Goal: Task Accomplishment & Management: Manage account settings

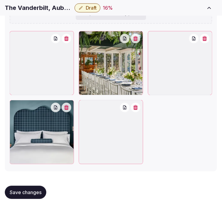
scroll to position [34, 0]
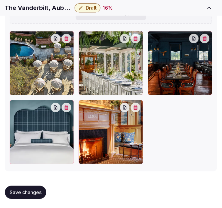
click at [28, 194] on span "Save changes" at bounding box center [26, 192] width 32 height 6
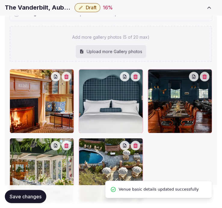
scroll to position [903, 0]
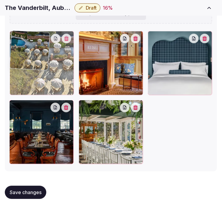
drag, startPoint x: 81, startPoint y: 104, endPoint x: 24, endPoint y: 46, distance: 81.5
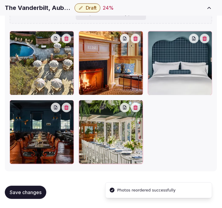
click at [36, 191] on span "Save changes" at bounding box center [26, 192] width 32 height 6
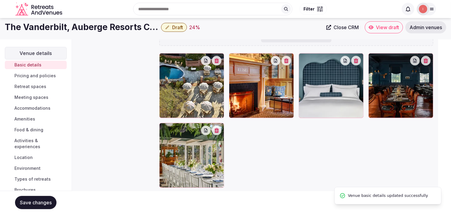
scroll to position [23, 0]
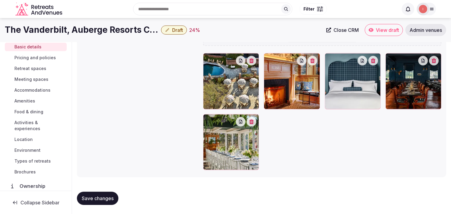
click at [179, 24] on div "The Vanderbilt, Auberge Resorts Collection Draft 24 %" at bounding box center [164, 30] width 318 height 12
click at [178, 28] on span "Draft" at bounding box center [177, 30] width 11 height 6
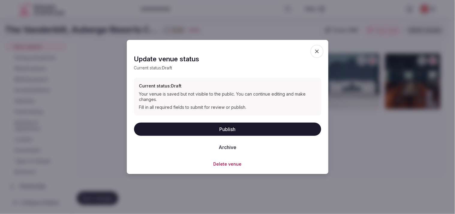
click at [221, 128] on button "Publish" at bounding box center [227, 128] width 187 height 13
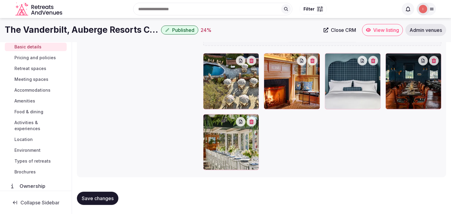
click at [29, 59] on span "Pricing and policies" at bounding box center [34, 58] width 41 height 6
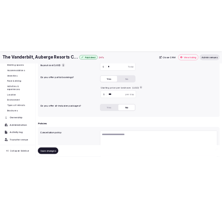
scroll to position [167, 0]
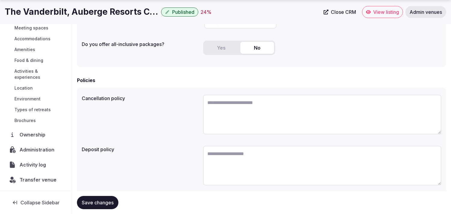
click at [48, 11] on h1 "The Vanderbilt, Auberge Resorts Collection" at bounding box center [82, 12] width 154 height 12
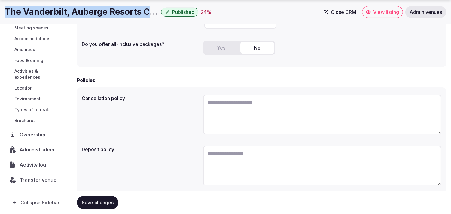
click at [48, 11] on h1 "The Vanderbilt, Auberge Resorts Collection" at bounding box center [82, 12] width 154 height 12
copy div "The Vanderbilt, Auberge Resorts Collection"
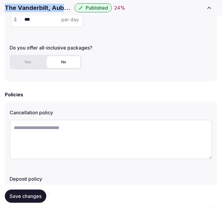
scroll to position [200, 0]
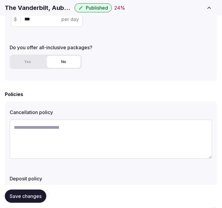
click at [98, 132] on textarea at bounding box center [111, 139] width 202 height 40
paste textarea "**********"
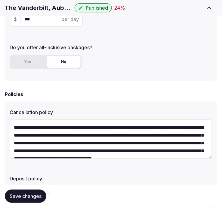
scroll to position [19, 0]
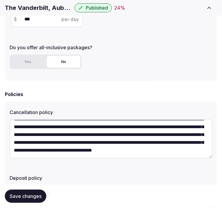
type textarea "**********"
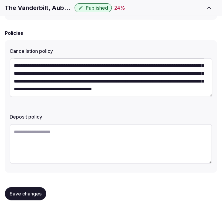
scroll to position [262, 0]
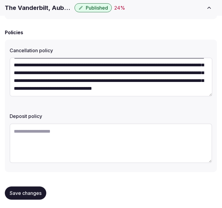
click at [113, 132] on textarea at bounding box center [111, 144] width 202 height 40
paste textarea "**********"
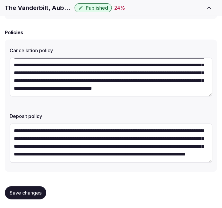
scroll to position [23, 0]
type textarea "**********"
click at [34, 192] on span "Save changes" at bounding box center [26, 193] width 32 height 6
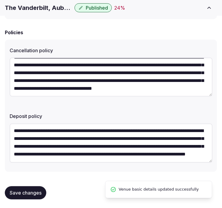
click at [36, 191] on span "Save changes" at bounding box center [26, 193] width 32 height 6
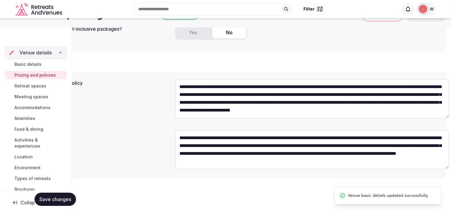
scroll to position [16, 0]
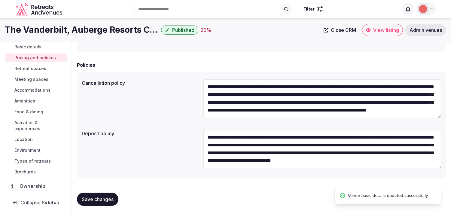
click at [32, 70] on span "Retreat spaces" at bounding box center [30, 68] width 32 height 6
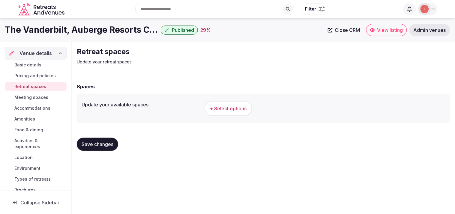
click at [221, 109] on span "+ Select options" at bounding box center [228, 108] width 37 height 7
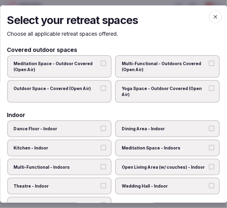
click at [152, 66] on span "Multi-Functional - Outdoors Covered (Open Air)" at bounding box center [164, 67] width 85 height 12
click at [209, 66] on button "Multi-Functional - Outdoors Covered (Open Air)" at bounding box center [211, 63] width 5 height 5
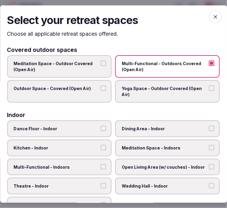
click at [101, 89] on button "Outdoor Space - Covered (Open Air)" at bounding box center [103, 88] width 5 height 5
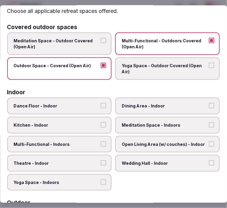
scroll to position [33, 0]
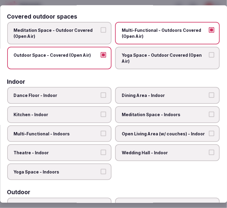
click at [183, 92] on span "Dining Area - Indoor" at bounding box center [164, 95] width 85 height 6
click at [209, 92] on button "Dining Area - Indoor" at bounding box center [211, 94] width 5 height 5
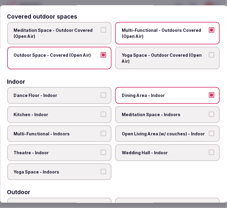
click at [172, 112] on span "Meditation Space - Indoors" at bounding box center [164, 115] width 85 height 6
click at [209, 112] on button "Meditation Space - Indoors" at bounding box center [211, 114] width 5 height 5
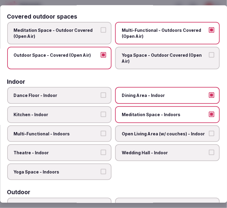
click at [172, 112] on span "Meditation Space - Indoors" at bounding box center [164, 115] width 85 height 6
click at [209, 112] on button "Meditation Space - Indoors" at bounding box center [211, 114] width 5 height 5
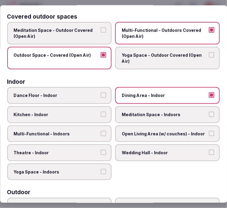
click at [73, 138] on label "Multi-Functional - Indoors" at bounding box center [59, 133] width 104 height 17
click at [101, 136] on button "Multi-Functional - Indoors" at bounding box center [103, 133] width 5 height 5
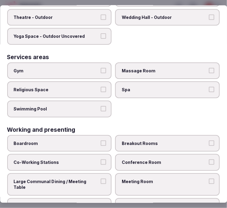
scroll to position [344, 0]
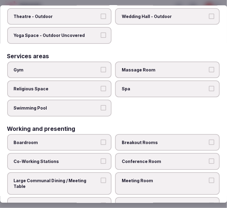
click at [145, 178] on span "Meeting Room" at bounding box center [164, 181] width 85 height 6
click at [209, 178] on button "Meeting Room" at bounding box center [211, 180] width 5 height 5
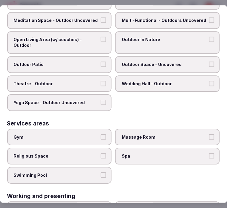
scroll to position [210, 0]
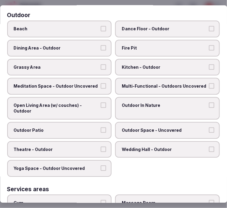
click at [78, 122] on label "Outdoor Patio" at bounding box center [59, 130] width 104 height 17
click at [101, 128] on button "Outdoor Patio" at bounding box center [103, 130] width 5 height 5
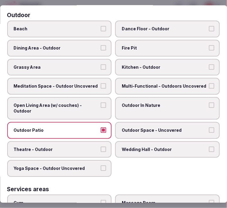
click at [91, 106] on span "Open Living Area (w/ couches) - Outdoor" at bounding box center [56, 109] width 85 height 12
click at [101, 106] on button "Open Living Area (w/ couches) - Outdoor" at bounding box center [103, 105] width 5 height 5
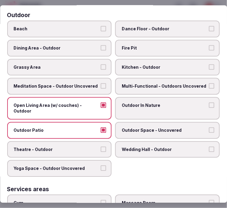
click at [174, 128] on span "Outdoor Space - Uncovered" at bounding box center [164, 131] width 85 height 6
click at [209, 128] on button "Outdoor Space - Uncovered" at bounding box center [211, 130] width 5 height 5
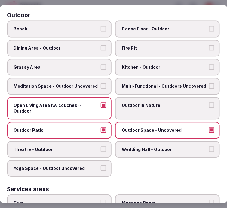
click at [70, 166] on span "Yoga Space - Outdoor Uncovered" at bounding box center [56, 169] width 85 height 6
click at [101, 166] on button "Yoga Space - Outdoor Uncovered" at bounding box center [103, 168] width 5 height 5
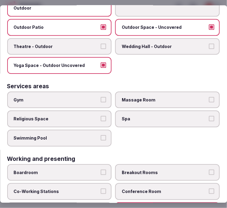
scroll to position [277, 0]
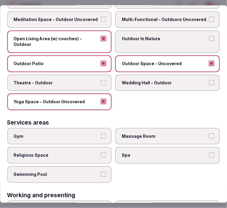
drag, startPoint x: 61, startPoint y: 160, endPoint x: 88, endPoint y: 149, distance: 29.1
click at [65, 166] on label "Swimming Pool" at bounding box center [59, 174] width 104 height 17
click at [101, 172] on button "Swimming Pool" at bounding box center [103, 174] width 5 height 5
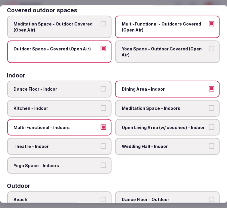
scroll to position [0, 0]
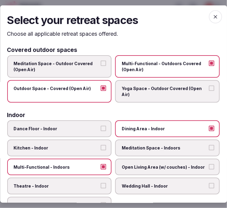
click at [213, 15] on icon "button" at bounding box center [215, 17] width 4 height 4
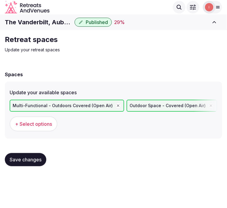
click at [44, 159] on button "Save changes" at bounding box center [25, 159] width 41 height 13
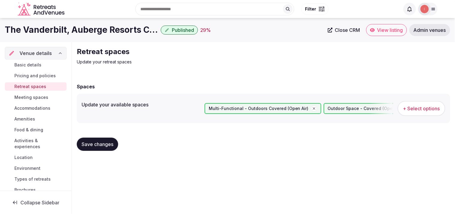
click at [23, 98] on span "Meeting spaces" at bounding box center [31, 97] width 34 height 6
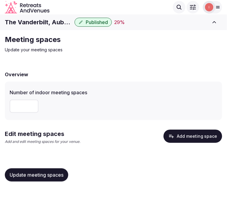
click at [18, 98] on div at bounding box center [113, 106] width 207 height 18
click at [20, 104] on input "number" at bounding box center [24, 106] width 29 height 13
type input "*"
click at [27, 170] on button "Update meeting spaces" at bounding box center [36, 174] width 63 height 13
click at [202, 141] on button "Add meeting space" at bounding box center [192, 136] width 59 height 13
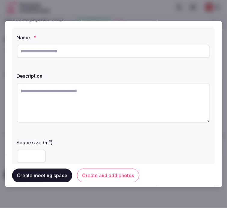
scroll to position [33, 0]
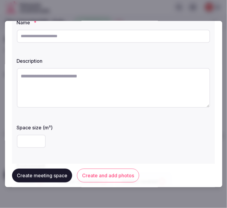
click at [119, 38] on input "text" at bounding box center [113, 35] width 193 height 13
click at [48, 36] on input "text" at bounding box center [113, 35] width 193 height 13
type input "**********"
drag, startPoint x: 157, startPoint y: 94, endPoint x: 154, endPoint y: 88, distance: 6.7
click at [157, 92] on div "**********" at bounding box center [113, 114] width 203 height 207
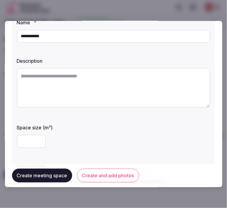
click at [154, 88] on textarea at bounding box center [113, 88] width 193 height 40
paste textarea "**********"
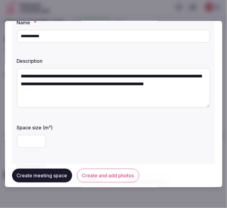
scroll to position [3, 0]
type textarea "**********"
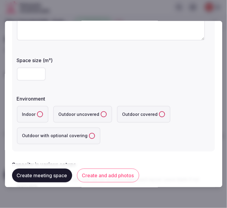
scroll to position [133, 0]
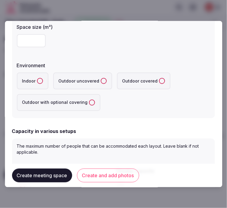
click at [19, 35] on input "number" at bounding box center [31, 40] width 29 height 13
type input "***"
click at [38, 80] on button "Indoor" at bounding box center [40, 81] width 6 height 6
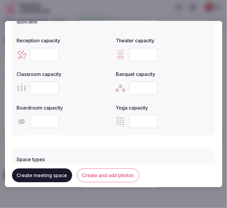
scroll to position [267, 0]
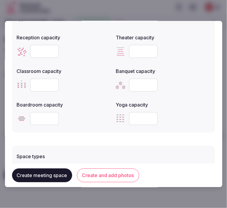
click at [44, 51] on input "number" at bounding box center [44, 51] width 29 height 13
type input "**"
click at [137, 82] on input "number" at bounding box center [143, 84] width 29 height 13
type input "**"
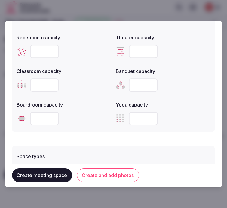
click at [29, 123] on div at bounding box center [64, 118] width 94 height 13
click at [37, 115] on input "number" at bounding box center [44, 118] width 29 height 13
type input "**"
click at [46, 83] on input "number" at bounding box center [44, 84] width 29 height 13
type input "**"
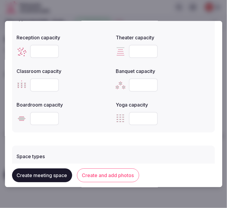
click at [138, 47] on input "number" at bounding box center [143, 51] width 29 height 13
type input "**"
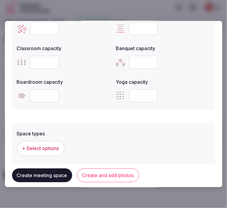
scroll to position [300, 0]
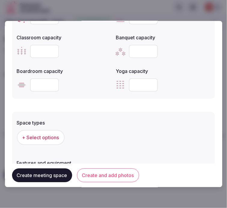
click at [51, 140] on button "+ Select options" at bounding box center [41, 137] width 48 height 15
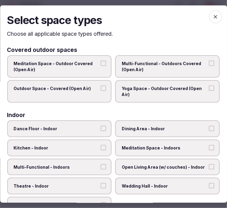
scroll to position [33, 0]
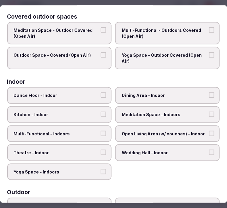
click at [127, 92] on span "Dining Area - Indoor" at bounding box center [164, 95] width 85 height 6
click at [209, 92] on button "Dining Area - Indoor" at bounding box center [211, 94] width 5 height 5
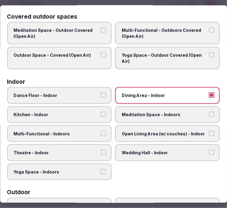
click at [85, 135] on label "Multi-Functional - Indoors" at bounding box center [59, 133] width 104 height 17
click at [101, 135] on button "Multi-Functional - Indoors" at bounding box center [103, 133] width 5 height 5
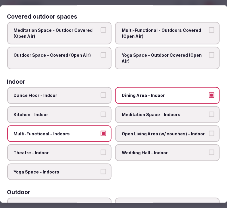
click at [70, 151] on span "Theatre - Indoor" at bounding box center [56, 153] width 85 height 6
click at [101, 151] on button "Theatre - Indoor" at bounding box center [103, 152] width 5 height 5
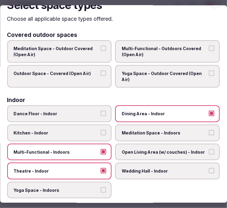
scroll to position [0, 0]
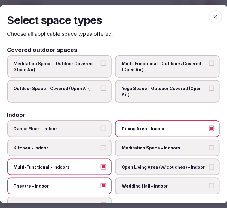
click at [212, 14] on icon "button" at bounding box center [215, 17] width 6 height 6
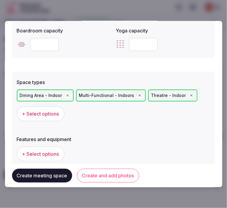
scroll to position [400, 0]
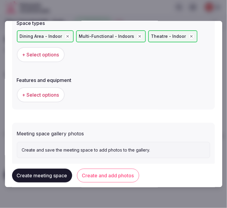
click at [53, 88] on button "+ Select options" at bounding box center [41, 94] width 48 height 15
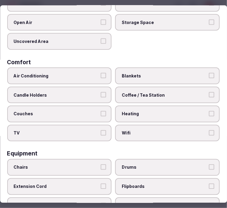
scroll to position [100, 0]
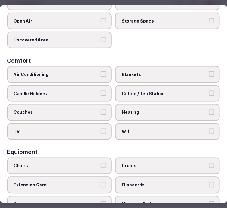
click at [86, 72] on span "Air Conditioning" at bounding box center [56, 74] width 85 height 6
click at [101, 72] on button "Air Conditioning" at bounding box center [103, 73] width 5 height 5
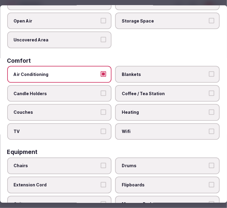
click at [147, 129] on span "Wifi" at bounding box center [164, 132] width 85 height 6
click at [209, 129] on button "Wifi" at bounding box center [211, 131] width 5 height 5
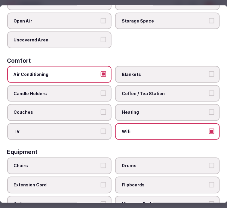
click at [156, 86] on label "Coffee / Tea Station" at bounding box center [167, 93] width 104 height 17
click at [209, 90] on button "Coffee / Tea Station" at bounding box center [211, 92] width 5 height 5
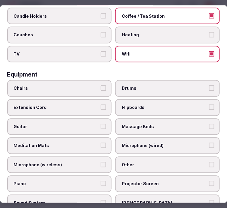
scroll to position [233, 0]
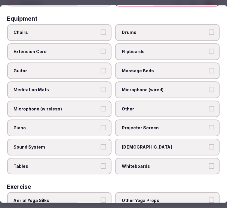
click at [61, 30] on span "Chairs" at bounding box center [56, 33] width 85 height 6
click at [101, 30] on button "Chairs" at bounding box center [103, 32] width 5 height 5
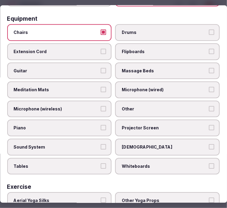
drag, startPoint x: 124, startPoint y: 102, endPoint x: 137, endPoint y: 115, distance: 18.0
click at [126, 106] on span "Other" at bounding box center [164, 109] width 85 height 6
click at [137, 125] on span "Projector Screen" at bounding box center [164, 128] width 85 height 6
click at [209, 125] on button "Projector Screen" at bounding box center [211, 127] width 5 height 5
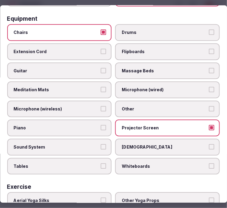
click at [88, 142] on label "Sound System" at bounding box center [59, 147] width 104 height 17
click at [101, 144] on button "Sound System" at bounding box center [103, 146] width 5 height 5
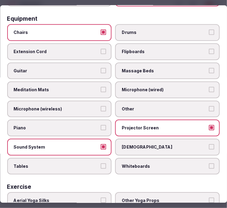
click at [74, 163] on span "Tables" at bounding box center [56, 166] width 85 height 6
click at [101, 163] on button "Tables" at bounding box center [103, 165] width 5 height 5
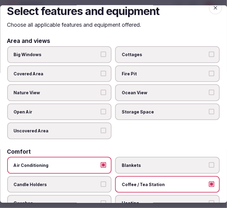
scroll to position [0, 0]
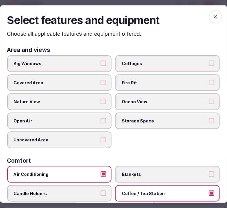
click at [213, 15] on icon "button" at bounding box center [215, 17] width 6 height 6
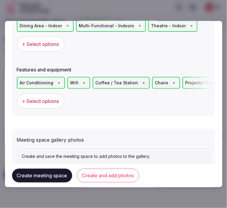
scroll to position [427, 0]
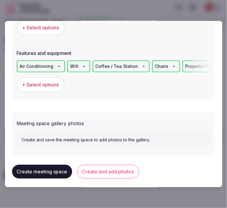
click at [106, 172] on button "Create and add photos" at bounding box center [108, 172] width 62 height 14
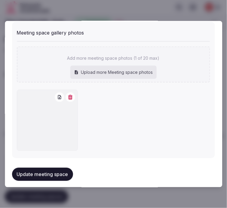
scroll to position [519, 0]
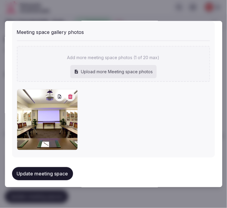
click at [54, 169] on button "Update meeting space" at bounding box center [42, 173] width 61 height 13
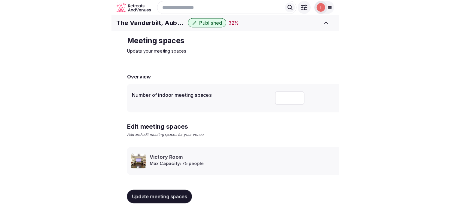
scroll to position [5, 0]
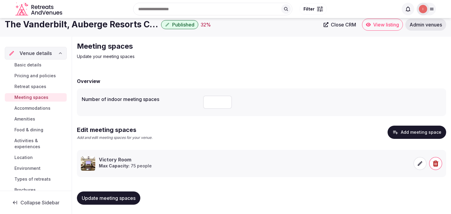
click at [32, 104] on link "Accommodations" at bounding box center [36, 108] width 62 height 8
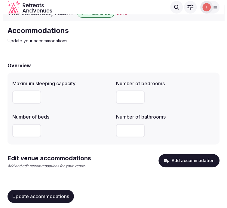
scroll to position [17, 0]
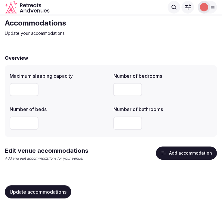
click at [197, 150] on button "Add accommodation" at bounding box center [186, 153] width 61 height 13
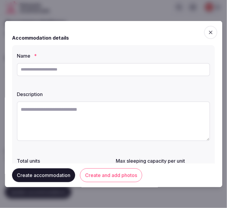
click at [127, 68] on input "text" at bounding box center [113, 69] width 193 height 13
paste input "**********"
type input "**********"
click at [125, 110] on textarea at bounding box center [113, 121] width 193 height 40
paste textarea "**********"
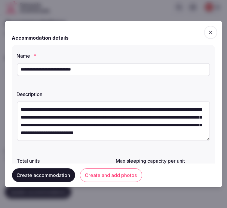
scroll to position [19, 0]
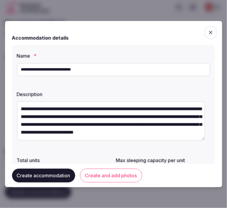
type textarea "**********"
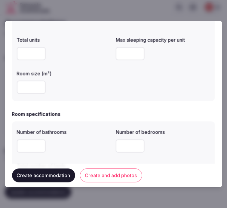
scroll to position [133, 0]
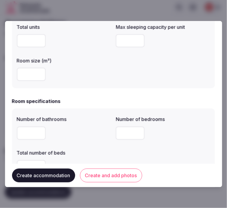
click at [27, 43] on input "number" at bounding box center [31, 40] width 29 height 13
click at [23, 80] on input "number" at bounding box center [31, 74] width 29 height 13
type input "**"
click at [98, 72] on div "**" at bounding box center [64, 74] width 94 height 13
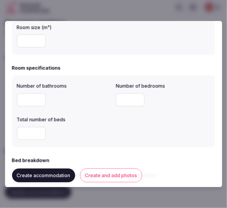
click at [23, 104] on input "number" at bounding box center [31, 99] width 29 height 13
type input "*"
click at [130, 103] on input "number" at bounding box center [130, 99] width 29 height 13
type input "*"
click at [29, 131] on input "number" at bounding box center [31, 133] width 29 height 13
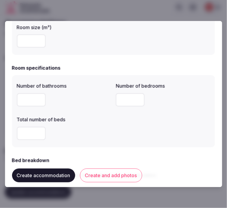
type input "*"
click at [121, 132] on div "Number of bathrooms * Number of bedrooms * Total number of beds *" at bounding box center [113, 111] width 193 height 62
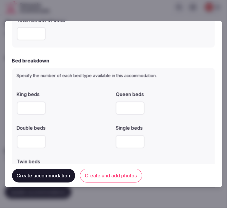
scroll to position [267, 0]
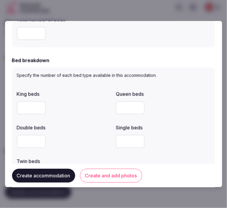
click at [32, 111] on input "number" at bounding box center [31, 107] width 29 height 13
type input "*"
click at [170, 114] on div at bounding box center [163, 108] width 94 height 18
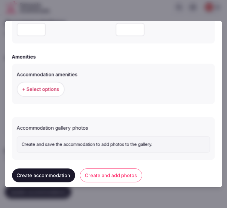
scroll to position [578, 0]
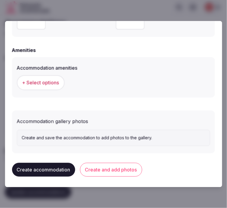
click at [50, 80] on span "+ Select options" at bounding box center [40, 82] width 37 height 7
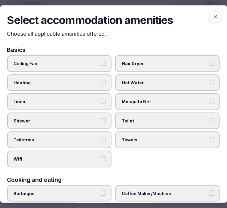
click at [137, 97] on label "Mosquito Net" at bounding box center [167, 101] width 104 height 17
click at [209, 99] on button "Mosquito Net" at bounding box center [211, 101] width 5 height 5
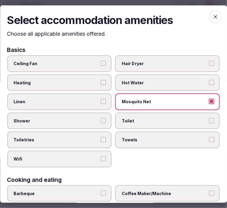
click at [139, 102] on span "Mosquito Net" at bounding box center [164, 102] width 85 height 6
click at [209, 102] on button "Mosquito Net" at bounding box center [211, 101] width 5 height 5
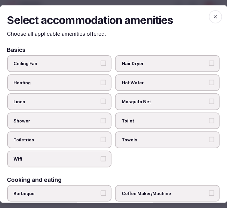
drag, startPoint x: 143, startPoint y: 117, endPoint x: 143, endPoint y: 124, distance: 7.2
click at [144, 118] on span "Toilet" at bounding box center [164, 121] width 85 height 6
click at [209, 118] on button "Toilet" at bounding box center [211, 120] width 5 height 5
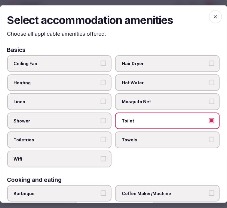
click at [147, 137] on span "Towels" at bounding box center [164, 140] width 85 height 6
click at [209, 137] on button "Towels" at bounding box center [211, 139] width 5 height 5
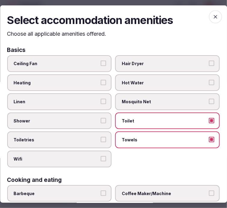
drag, startPoint x: 71, startPoint y: 115, endPoint x: 71, endPoint y: 110, distance: 5.4
click at [71, 113] on label "Shower" at bounding box center [59, 121] width 104 height 17
click at [101, 118] on button "Shower" at bounding box center [103, 120] width 5 height 5
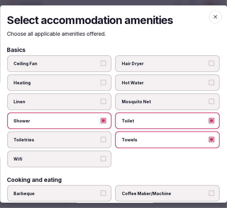
drag, startPoint x: 70, startPoint y: 102, endPoint x: 80, endPoint y: 123, distance: 23.5
click at [71, 101] on span "Linen" at bounding box center [56, 102] width 85 height 6
click at [101, 101] on button "Linen" at bounding box center [103, 101] width 5 height 5
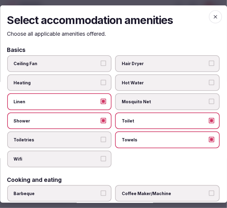
drag, startPoint x: 83, startPoint y: 135, endPoint x: 95, endPoint y: 156, distance: 24.5
click at [83, 137] on span "Toiletries" at bounding box center [56, 140] width 85 height 6
click at [101, 137] on button "Toiletries" at bounding box center [103, 139] width 5 height 5
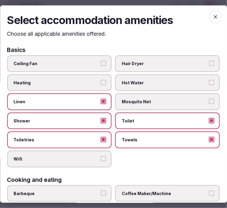
click at [95, 156] on span "Wifi" at bounding box center [56, 159] width 85 height 6
click at [101, 156] on button "Wifi" at bounding box center [103, 158] width 5 height 5
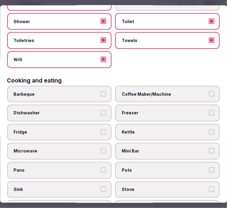
scroll to position [100, 0]
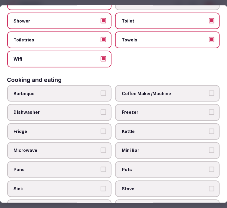
click at [180, 90] on span "Coffee Maker/Machine" at bounding box center [164, 93] width 85 height 6
click at [209, 90] on button "Coffee Maker/Machine" at bounding box center [211, 92] width 5 height 5
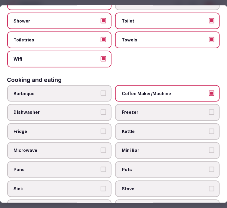
click at [188, 148] on span "Mini Bar" at bounding box center [164, 151] width 85 height 6
click at [209, 148] on button "Mini Bar" at bounding box center [211, 150] width 5 height 5
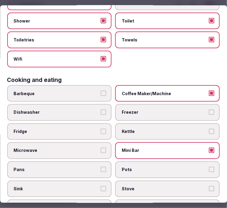
drag, startPoint x: 188, startPoint y: 88, endPoint x: 183, endPoint y: 92, distance: 6.2
click at [188, 90] on span "Coffee Maker/Machine" at bounding box center [164, 93] width 85 height 6
click at [209, 90] on button "Coffee Maker/Machine" at bounding box center [211, 92] width 5 height 5
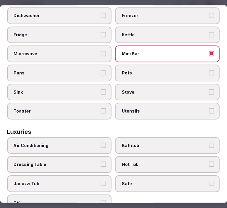
scroll to position [200, 0]
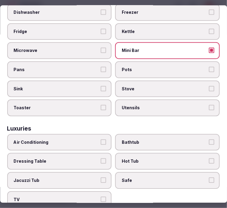
click at [31, 140] on span "Air Conditioning" at bounding box center [56, 143] width 85 height 6
click at [101, 140] on button "Air Conditioning" at bounding box center [103, 142] width 5 height 5
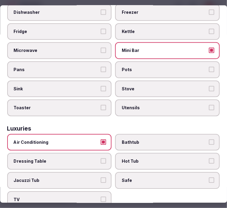
click at [37, 197] on span "TV" at bounding box center [56, 200] width 85 height 6
click at [101, 197] on button "TV" at bounding box center [103, 199] width 5 height 5
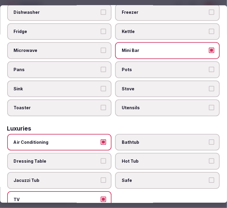
click at [175, 172] on label "Safe" at bounding box center [167, 180] width 104 height 17
click at [209, 178] on button "Safe" at bounding box center [211, 180] width 5 height 5
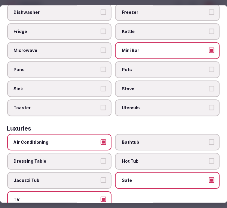
click at [162, 134] on label "Bathtub" at bounding box center [167, 142] width 104 height 17
click at [209, 140] on button "Bathtub" at bounding box center [211, 142] width 5 height 5
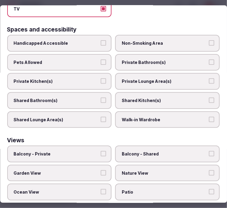
scroll to position [400, 0]
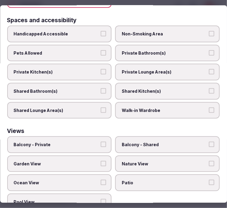
click at [170, 50] on span "Private Bathroom(s)" at bounding box center [164, 53] width 85 height 6
click at [209, 50] on button "Private Bathroom(s)" at bounding box center [211, 52] width 5 height 5
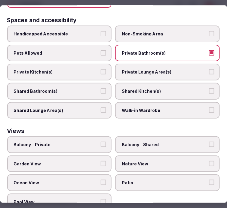
click at [172, 64] on label "Private Lounge Area(s)" at bounding box center [167, 72] width 104 height 17
click at [209, 69] on button "Private Lounge Area(s)" at bounding box center [211, 71] width 5 height 5
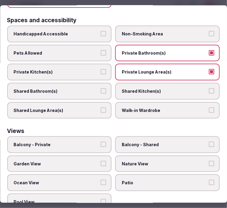
click at [63, 88] on span "Shared Bathroom(s)" at bounding box center [56, 91] width 85 height 6
click at [101, 88] on button "Shared Bathroom(s)" at bounding box center [103, 90] width 5 height 5
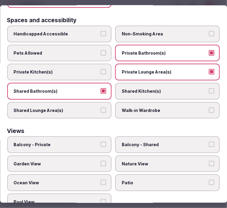
click at [63, 88] on span "Shared Bathroom(s)" at bounding box center [56, 91] width 85 height 6
click at [101, 88] on button "Shared Bathroom(s)" at bounding box center [103, 90] width 5 height 5
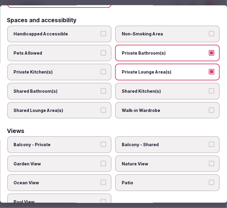
click at [126, 161] on span "Nature View" at bounding box center [164, 164] width 85 height 6
click at [209, 161] on button "Nature View" at bounding box center [211, 163] width 5 height 5
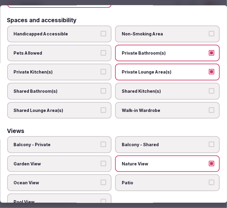
click at [95, 180] on span "Ocean View" at bounding box center [56, 183] width 85 height 6
click at [101, 180] on button "Ocean View" at bounding box center [103, 182] width 5 height 5
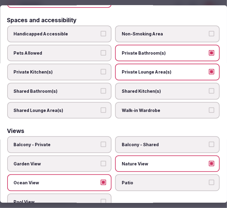
click at [92, 161] on span "Garden View" at bounding box center [56, 164] width 85 height 6
click at [101, 161] on button "Garden View" at bounding box center [103, 163] width 5 height 5
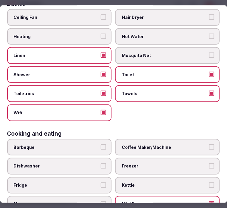
scroll to position [0, 0]
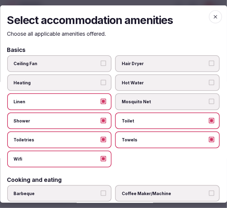
click at [213, 16] on icon "button" at bounding box center [215, 17] width 6 height 6
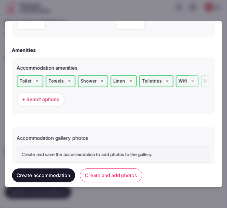
click at [95, 173] on button "Create and add photos" at bounding box center [111, 176] width 62 height 14
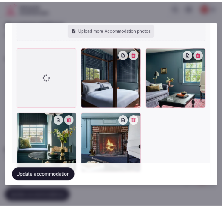
scroll to position [783, 0]
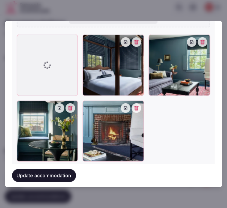
click at [41, 177] on button "Update accommodation" at bounding box center [44, 175] width 64 height 13
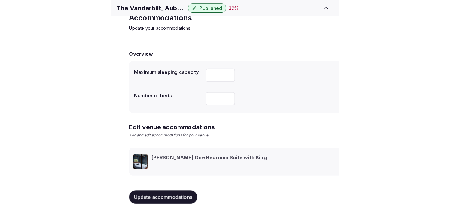
scroll to position [28, 0]
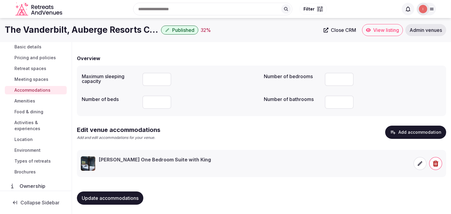
click at [33, 100] on span "Amenities" at bounding box center [24, 101] width 21 height 6
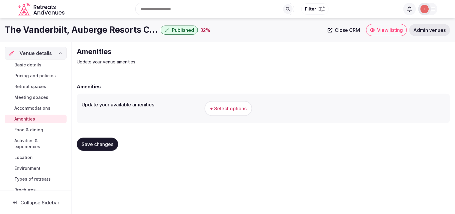
click at [221, 107] on span "+ Select options" at bounding box center [228, 108] width 37 height 7
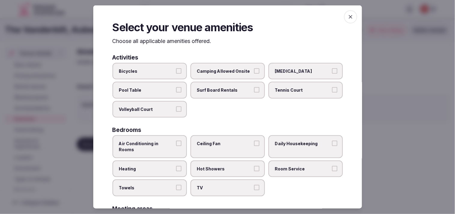
scroll to position [67, 0]
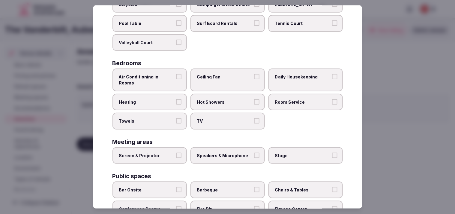
click at [186, 74] on div "Air Conditioning in Rooms Ceiling Fan Daily Housekeeping Heating Hot Showers Ro…" at bounding box center [228, 98] width 231 height 61
click at [177, 76] on button "Air Conditioning in Rooms" at bounding box center [178, 76] width 5 height 5
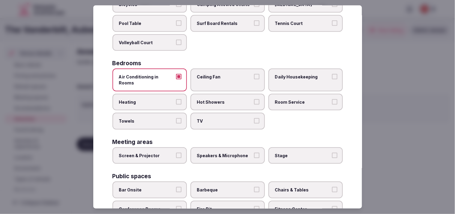
click at [203, 118] on span "TV" at bounding box center [224, 121] width 55 height 6
click at [221, 118] on button "TV" at bounding box center [256, 120] width 5 height 5
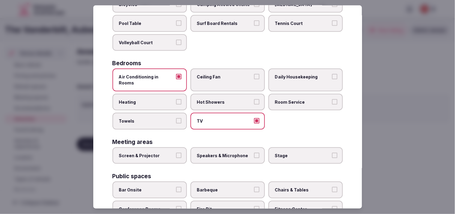
click at [221, 98] on label "Hot Showers" at bounding box center [228, 101] width 74 height 17
click at [221, 99] on button "Hot Showers" at bounding box center [256, 101] width 5 height 5
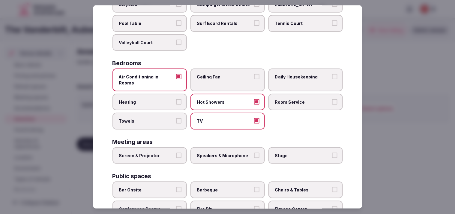
click at [221, 99] on span "Room Service" at bounding box center [302, 102] width 55 height 6
click at [221, 99] on button "Room Service" at bounding box center [334, 101] width 5 height 5
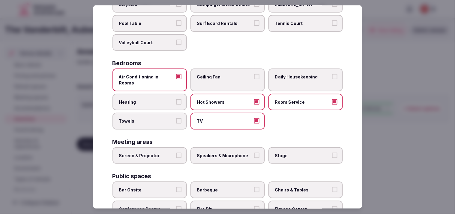
drag, startPoint x: 296, startPoint y: 79, endPoint x: 202, endPoint y: 116, distance: 100.5
click at [221, 80] on label "Daily Housekeeping" at bounding box center [306, 79] width 74 height 23
click at [151, 118] on span "Towels" at bounding box center [146, 121] width 55 height 6
click at [176, 118] on button "Towels" at bounding box center [178, 120] width 5 height 5
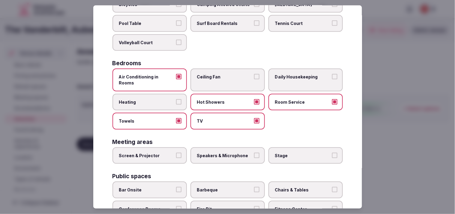
drag, startPoint x: 160, startPoint y: 143, endPoint x: 185, endPoint y: 145, distance: 25.6
click at [162, 153] on span "Screen & Projector" at bounding box center [146, 156] width 55 height 6
click at [176, 153] on button "Screen & Projector" at bounding box center [178, 155] width 5 height 5
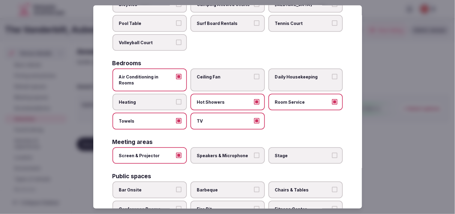
click at [221, 147] on label "Speakers & Microphone" at bounding box center [228, 155] width 74 height 17
click at [221, 153] on button "Speakers & Microphone" at bounding box center [256, 155] width 5 height 5
click at [221, 80] on label "Daily Housekeeping" at bounding box center [306, 79] width 74 height 23
click at [221, 79] on button "Daily Housekeeping" at bounding box center [334, 76] width 5 height 5
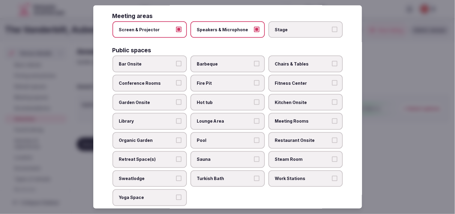
scroll to position [200, 0]
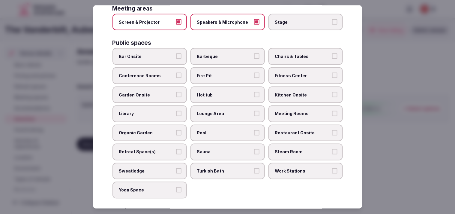
click at [221, 53] on span "Chairs & Tables" at bounding box center [302, 56] width 55 height 6
click at [221, 53] on button "Chairs & Tables" at bounding box center [334, 55] width 5 height 5
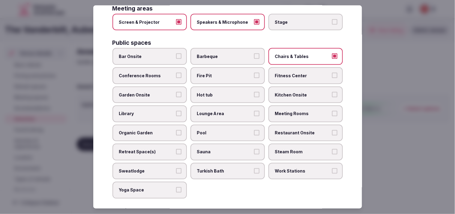
click at [221, 73] on span "Fire Pit" at bounding box center [224, 76] width 55 height 6
click at [221, 73] on button "Fire Pit" at bounding box center [256, 75] width 5 height 5
click at [160, 73] on span "Conference Rooms" at bounding box center [146, 76] width 55 height 6
click at [176, 73] on button "Conference Rooms" at bounding box center [178, 75] width 5 height 5
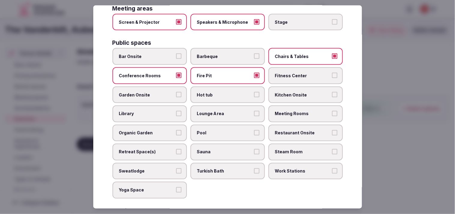
click at [221, 92] on span "Kitchen Onsite" at bounding box center [302, 95] width 55 height 6
click at [221, 92] on button "Kitchen Onsite" at bounding box center [334, 94] width 5 height 5
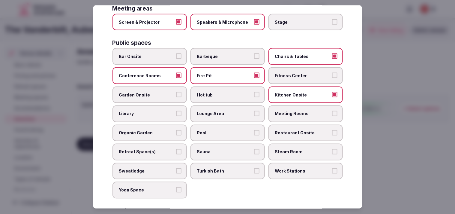
click at [221, 92] on span "Kitchen Onsite" at bounding box center [302, 95] width 55 height 6
click at [221, 92] on button "Kitchen Onsite" at bounding box center [334, 94] width 5 height 5
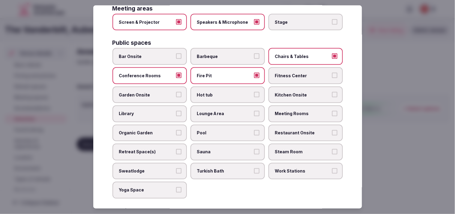
click at [221, 111] on span "Meeting Rooms" at bounding box center [302, 114] width 55 height 6
click at [221, 111] on button "Meeting Rooms" at bounding box center [334, 113] width 5 height 5
click at [221, 125] on label "Pool" at bounding box center [228, 133] width 74 height 17
click at [221, 130] on button "Pool" at bounding box center [256, 132] width 5 height 5
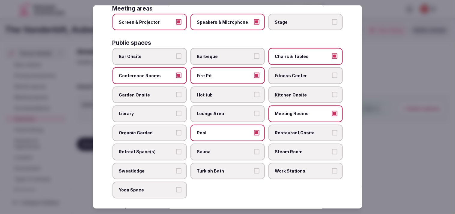
click at [221, 130] on span "Restaurant Onsite" at bounding box center [302, 133] width 55 height 6
click at [221, 130] on button "Restaurant Onsite" at bounding box center [334, 132] width 5 height 5
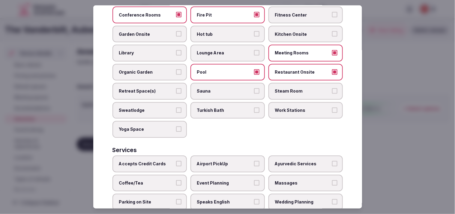
scroll to position [280, 0]
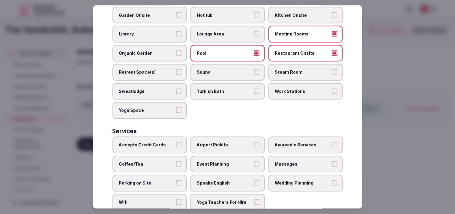
click at [163, 107] on span "Yoga Space" at bounding box center [146, 110] width 55 height 6
click at [176, 107] on button "Yoga Space" at bounding box center [178, 109] width 5 height 5
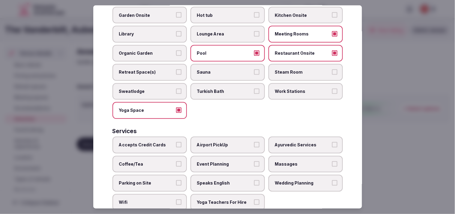
click at [167, 142] on span "Accepts Credit Cards" at bounding box center [146, 145] width 55 height 6
click at [176, 142] on button "Accepts Credit Cards" at bounding box center [178, 144] width 5 height 5
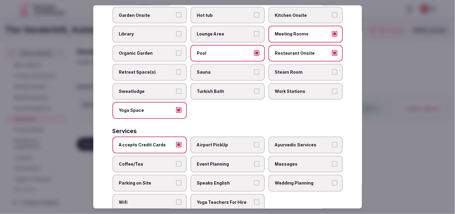
click at [221, 161] on span "Massages" at bounding box center [302, 164] width 55 height 6
click at [221, 161] on button "Massages" at bounding box center [334, 163] width 5 height 5
click at [221, 161] on span "Massages" at bounding box center [302, 164] width 55 height 6
click at [221, 161] on button "Massages" at bounding box center [334, 163] width 5 height 5
drag, startPoint x: 250, startPoint y: 167, endPoint x: 245, endPoint y: 173, distance: 7.7
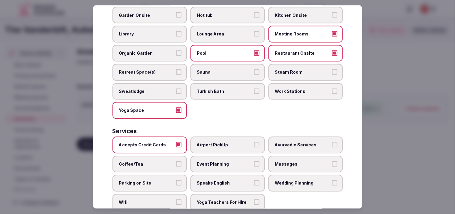
click at [221, 175] on label "Speaks English" at bounding box center [228, 183] width 74 height 17
click at [221, 180] on button "Speaks English" at bounding box center [256, 182] width 5 height 5
click at [221, 199] on span "Yoga Teachers For Hire" at bounding box center [224, 202] width 55 height 6
click at [221, 199] on button "Yoga Teachers For Hire" at bounding box center [256, 201] width 5 height 5
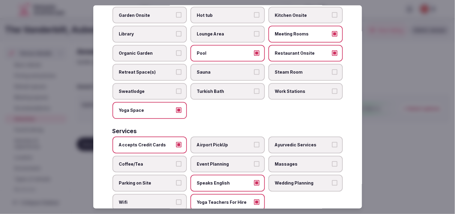
click at [168, 161] on span "Coffee/Tea" at bounding box center [146, 164] width 55 height 6
click at [176, 161] on button "Coffee/Tea" at bounding box center [178, 163] width 5 height 5
click at [164, 199] on span "Wifi" at bounding box center [146, 202] width 55 height 6
click at [176, 199] on button "Wifi" at bounding box center [178, 201] width 5 height 5
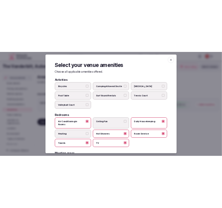
scroll to position [0, 0]
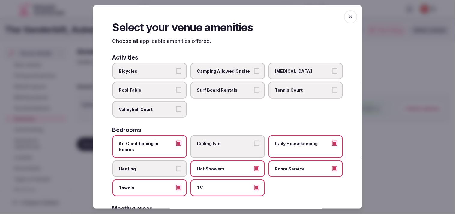
click at [221, 21] on span "button" at bounding box center [350, 16] width 13 height 13
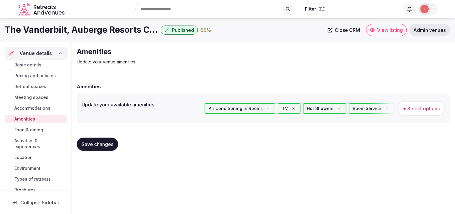
click at [221, 107] on span "+ Select options" at bounding box center [422, 108] width 37 height 7
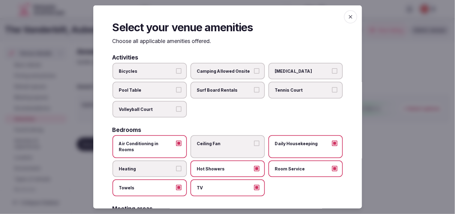
click at [177, 88] on button "Pool Table" at bounding box center [178, 89] width 5 height 5
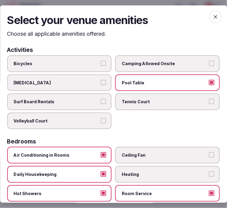
click at [212, 19] on icon "button" at bounding box center [215, 17] width 6 height 6
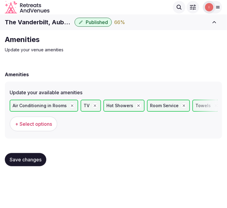
click at [20, 169] on div "Save changes" at bounding box center [113, 159] width 217 height 23
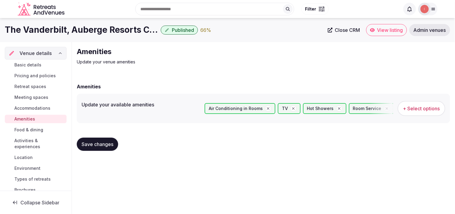
click at [36, 128] on span "Food & dining" at bounding box center [28, 130] width 29 height 6
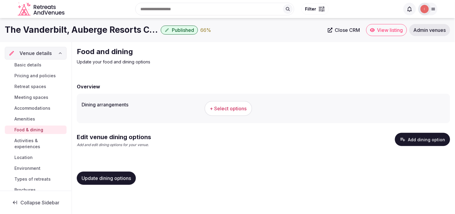
click at [221, 106] on span "+ Select options" at bounding box center [228, 108] width 37 height 7
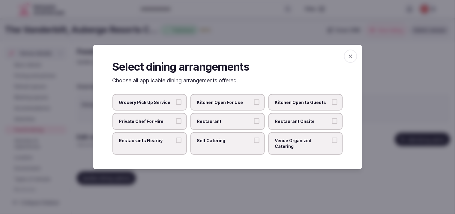
click at [211, 120] on label "Restaurant" at bounding box center [228, 121] width 74 height 17
click at [221, 120] on button "Restaurant" at bounding box center [256, 120] width 5 height 5
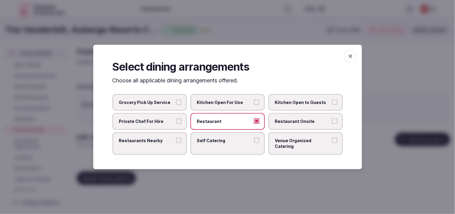
drag, startPoint x: 284, startPoint y: 122, endPoint x: 270, endPoint y: 129, distance: 16.0
click at [221, 121] on span "Restaurant Onsite" at bounding box center [302, 121] width 55 height 6
click at [221, 127] on label "Restaurant Onsite" at bounding box center [306, 121] width 74 height 17
click at [221, 124] on button "Restaurant Onsite" at bounding box center [334, 120] width 5 height 5
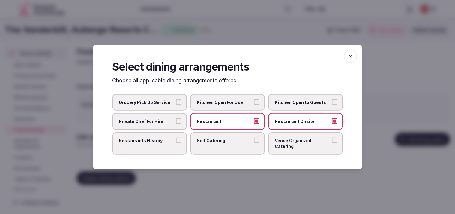
click at [221, 142] on button "Venue Organized Catering" at bounding box center [334, 140] width 5 height 5
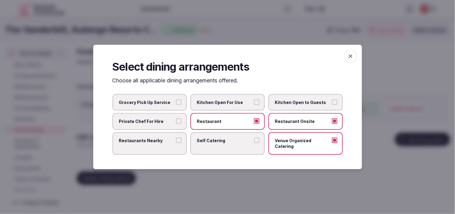
click at [141, 146] on label "Restaurants Nearby" at bounding box center [150, 143] width 74 height 23
click at [176, 143] on button "Restaurants Nearby" at bounding box center [178, 140] width 5 height 5
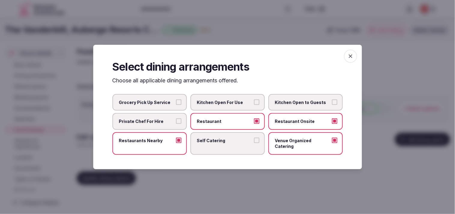
click at [221, 56] on span "button" at bounding box center [350, 56] width 13 height 13
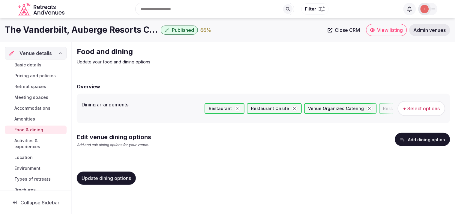
click at [112, 180] on span "Update dining options" at bounding box center [107, 178] width 50 height 6
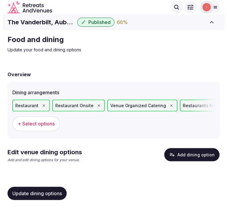
scroll to position [1, 0]
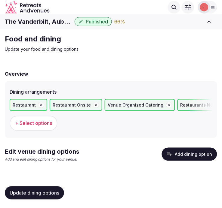
click at [176, 151] on button "Add dining option" at bounding box center [189, 154] width 55 height 13
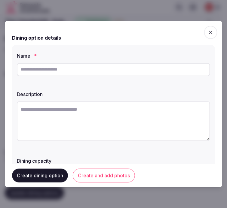
click at [84, 71] on input "text" at bounding box center [113, 69] width 193 height 13
paste input "**********"
type input "**********"
drag, startPoint x: 98, startPoint y: 101, endPoint x: 102, endPoint y: 105, distance: 6.4
click at [98, 101] on div at bounding box center [113, 122] width 193 height 46
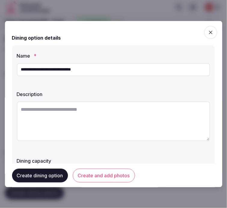
click at [106, 115] on textarea at bounding box center [113, 121] width 193 height 40
paste textarea "**********"
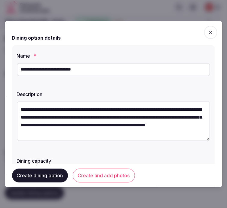
scroll to position [3, 0]
type textarea "**********"
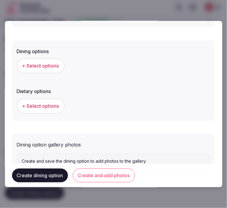
scroll to position [151, 0]
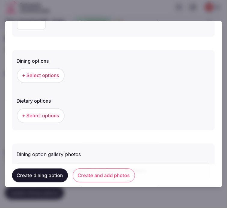
click at [37, 74] on span "+ Select options" at bounding box center [40, 75] width 37 height 7
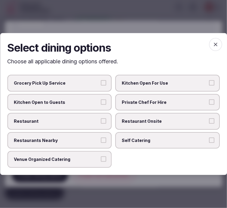
click at [154, 107] on label "Private Chef For Hire" at bounding box center [167, 102] width 104 height 17
click at [209, 105] on button "Private Chef For Hire" at bounding box center [211, 101] width 5 height 5
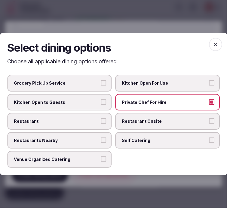
click at [156, 104] on span "Private Chef For Hire" at bounding box center [164, 102] width 85 height 6
click at [209, 104] on button "Private Chef For Hire" at bounding box center [211, 101] width 5 height 5
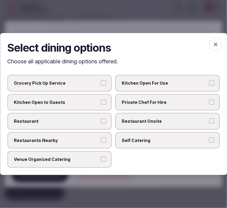
click at [153, 122] on span "Restaurant Onsite" at bounding box center [164, 121] width 85 height 6
click at [209, 122] on button "Restaurant Onsite" at bounding box center [211, 120] width 5 height 5
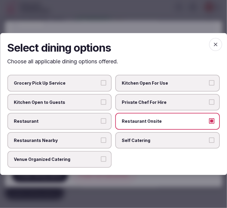
drag, startPoint x: 95, startPoint y: 118, endPoint x: 94, endPoint y: 125, distance: 7.9
click at [95, 120] on label "Restaurant" at bounding box center [59, 121] width 104 height 17
click at [101, 120] on button "Restaurant" at bounding box center [103, 120] width 5 height 5
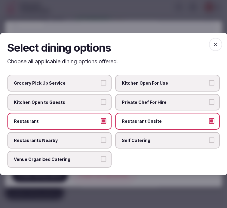
click at [104, 151] on div "Venue Organized Catering" at bounding box center [59, 159] width 104 height 17
click at [97, 158] on span "Venue Organized Catering" at bounding box center [56, 160] width 85 height 6
click at [101, 158] on button "Venue Organized Catering" at bounding box center [103, 159] width 5 height 5
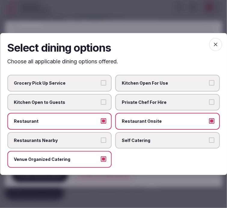
click at [218, 49] on span "button" at bounding box center [215, 44] width 13 height 13
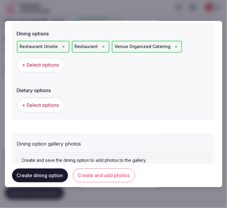
scroll to position [201, 0]
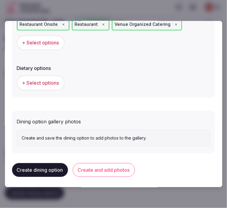
click at [54, 77] on button "+ Select options" at bounding box center [41, 83] width 48 height 15
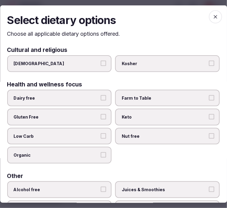
click at [212, 14] on icon "button" at bounding box center [215, 17] width 6 height 6
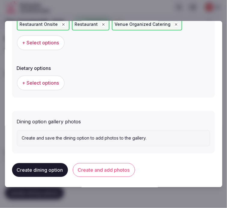
click at [118, 163] on button "Create and add photos" at bounding box center [104, 170] width 62 height 14
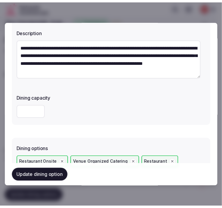
scroll to position [67, 0]
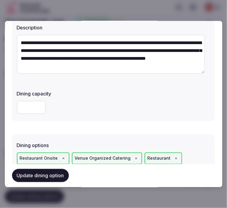
drag, startPoint x: 49, startPoint y: 173, endPoint x: 50, endPoint y: 170, distance: 3.1
click at [49, 173] on button "Update dining option" at bounding box center [40, 175] width 57 height 13
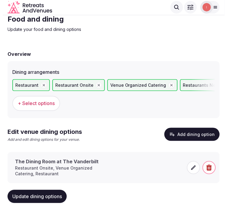
scroll to position [32, 0]
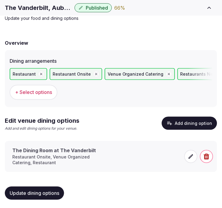
click at [190, 156] on icon at bounding box center [191, 157] width 6 height 6
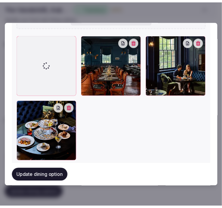
scroll to position [386, 0]
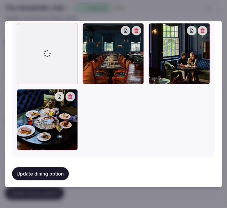
click at [56, 167] on button "Update dining option" at bounding box center [40, 173] width 57 height 13
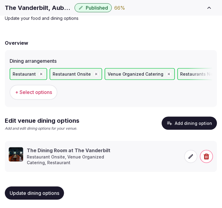
click at [38, 188] on button "Update dining options" at bounding box center [34, 193] width 59 height 13
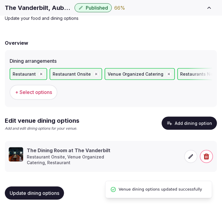
click at [37, 190] on span "Update dining options" at bounding box center [35, 193] width 50 height 6
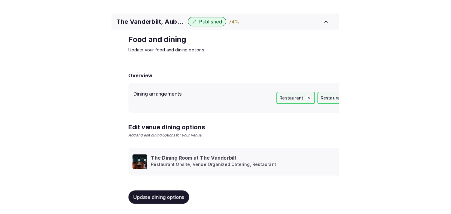
scroll to position [7, 0]
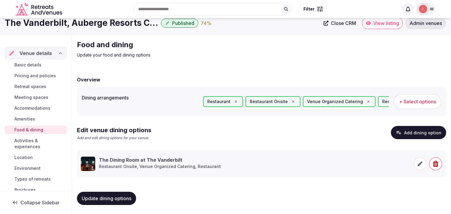
click at [26, 140] on span "Activities & experiences" at bounding box center [39, 144] width 50 height 12
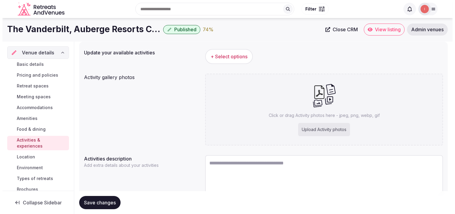
scroll to position [11, 0]
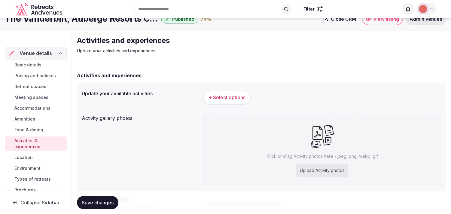
click at [221, 96] on span "+ Select options" at bounding box center [226, 97] width 37 height 7
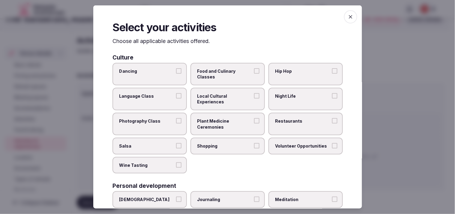
click at [221, 95] on span "Local Cultural Experiences" at bounding box center [224, 99] width 55 height 12
click at [221, 95] on button "Local Cultural Experiences" at bounding box center [256, 95] width 5 height 5
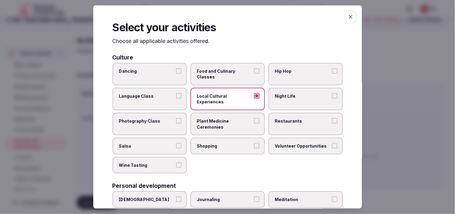
click at [221, 118] on span "Restaurants" at bounding box center [302, 121] width 55 height 6
click at [221, 118] on button "Restaurants" at bounding box center [334, 120] width 5 height 5
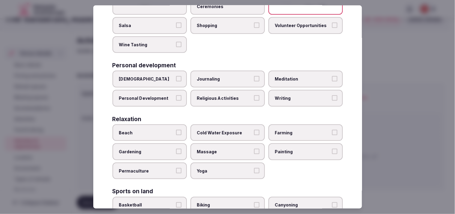
scroll to position [133, 0]
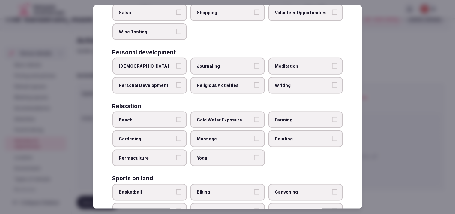
click at [175, 85] on label "Personal Development" at bounding box center [150, 85] width 74 height 17
click at [176, 85] on button "Personal Development" at bounding box center [178, 84] width 5 height 5
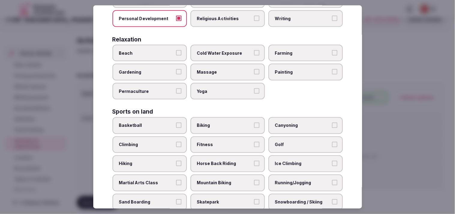
scroll to position [267, 0]
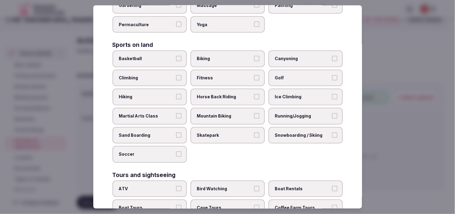
click at [221, 109] on label "Mountain Biking" at bounding box center [228, 116] width 74 height 17
click at [221, 113] on button "Mountain Biking" at bounding box center [256, 115] width 5 height 5
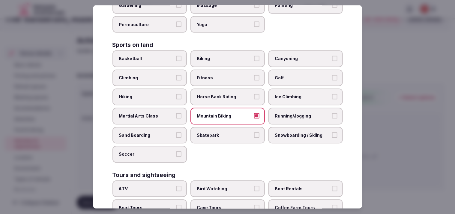
click at [221, 109] on label "Mountain Biking" at bounding box center [228, 116] width 74 height 17
click at [221, 113] on button "Mountain Biking" at bounding box center [256, 115] width 5 height 5
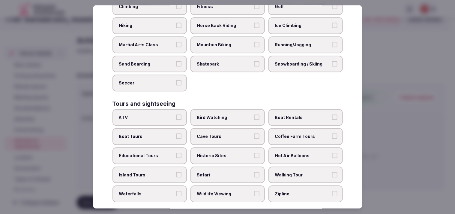
scroll to position [367, 0]
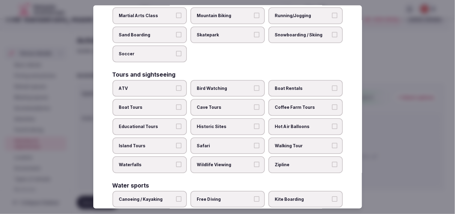
click at [221, 143] on span "Walking Tour" at bounding box center [302, 146] width 55 height 6
click at [221, 143] on button "Walking Tour" at bounding box center [334, 145] width 5 height 5
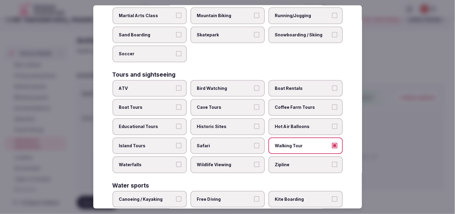
click at [221, 124] on span "Historic Sites" at bounding box center [224, 127] width 55 height 6
click at [221, 124] on button "Historic Sites" at bounding box center [256, 126] width 5 height 5
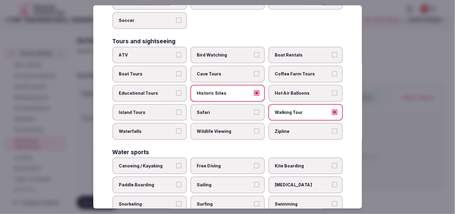
scroll to position [430, 0]
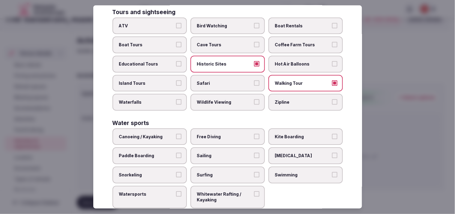
click at [221, 172] on span "Swimming" at bounding box center [302, 175] width 55 height 6
click at [221, 172] on button "Swimming" at bounding box center [334, 174] width 5 height 5
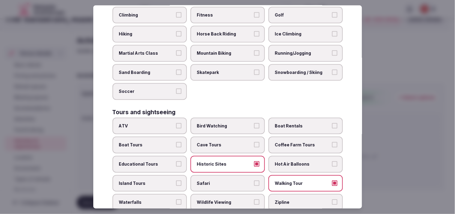
scroll to position [196, 0]
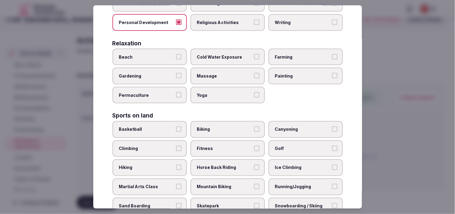
click at [221, 92] on button "Yoga" at bounding box center [256, 94] width 5 height 5
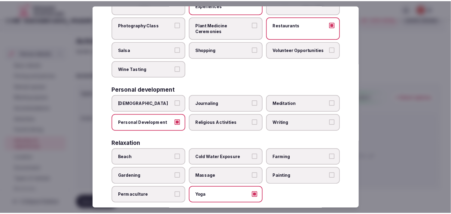
scroll to position [0, 0]
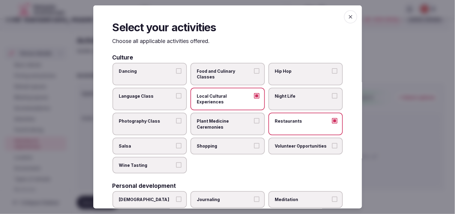
click at [221, 20] on span "button" at bounding box center [350, 16] width 13 height 13
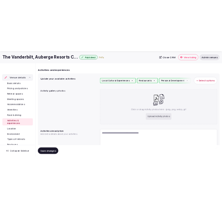
scroll to position [78, 0]
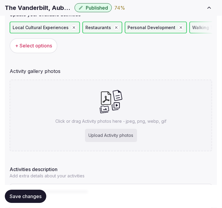
click at [98, 60] on div "Update your available activities Local Cultural Experiences Restaurants Persona…" at bounding box center [111, 118] width 212 height 229
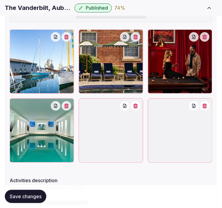
scroll to position [255, 0]
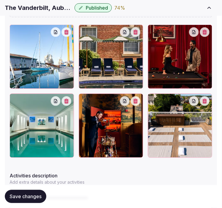
click at [23, 194] on span "Save changes" at bounding box center [26, 197] width 32 height 6
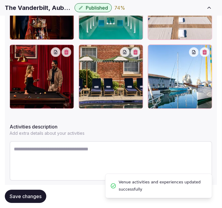
scroll to position [322, 0]
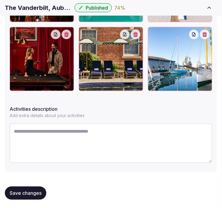
click at [76, 149] on textarea at bounding box center [111, 144] width 202 height 40
paste textarea "**********"
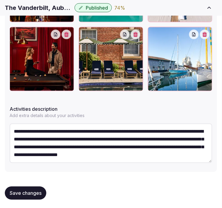
scroll to position [19, 0]
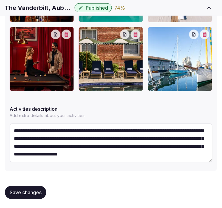
type textarea "**********"
click at [35, 191] on span "Save changes" at bounding box center [26, 193] width 32 height 6
drag, startPoint x: 25, startPoint y: 193, endPoint x: 29, endPoint y: 182, distance: 12.1
click at [26, 190] on span "Save changes" at bounding box center [26, 193] width 32 height 6
click at [27, 191] on span "Save changes" at bounding box center [26, 193] width 32 height 6
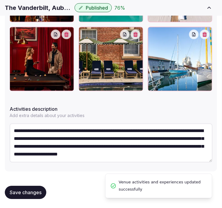
click at [41, 187] on button "Save changes" at bounding box center [25, 192] width 41 height 13
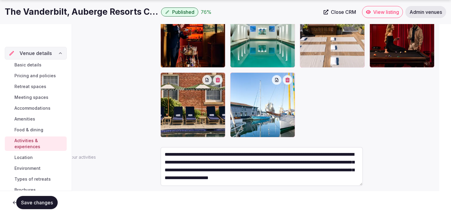
scroll to position [16, 0]
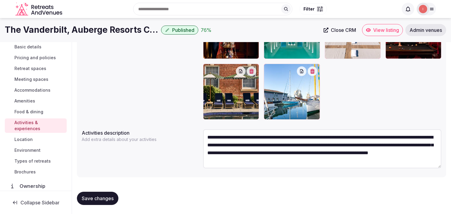
click at [27, 138] on span "Location" at bounding box center [23, 139] width 18 height 6
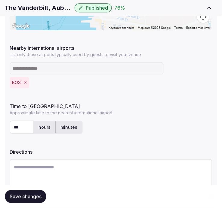
scroll to position [214, 0]
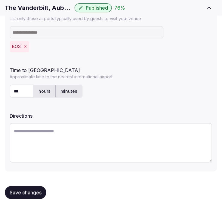
click at [28, 187] on button "Save changes" at bounding box center [25, 192] width 41 height 13
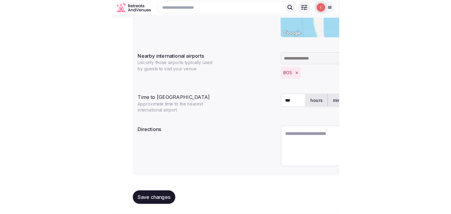
scroll to position [149, 0]
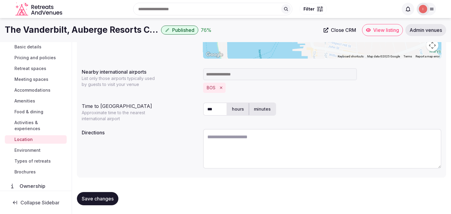
click at [22, 149] on span "Environment" at bounding box center [27, 150] width 26 height 6
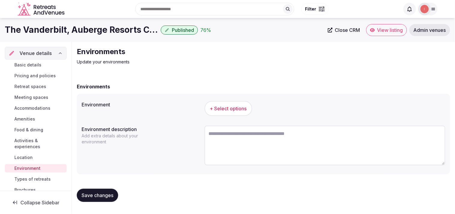
click at [221, 109] on span "+ Select options" at bounding box center [228, 108] width 37 height 7
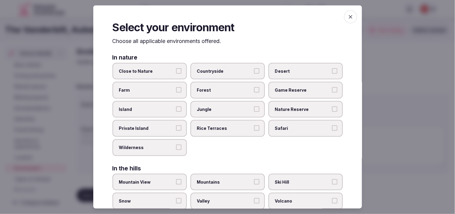
click at [158, 72] on span "Close to Nature" at bounding box center [146, 71] width 55 height 6
click at [176, 72] on button "Close to Nature" at bounding box center [178, 70] width 5 height 5
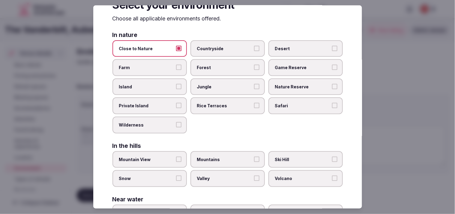
scroll to position [33, 0]
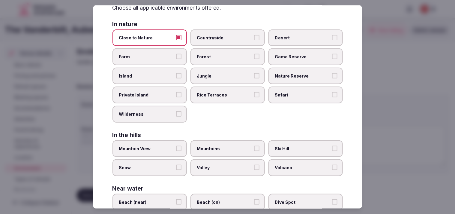
click at [172, 120] on div "In nature Close to Nature Countryside Desert Farm Forest Game Reserve Island Ju…" at bounding box center [228, 164] width 231 height 287
click at [179, 95] on label "Private Island" at bounding box center [150, 94] width 74 height 17
click at [179, 95] on button "Private Island" at bounding box center [178, 94] width 5 height 5
click at [176, 92] on button "Private Island" at bounding box center [178, 94] width 5 height 5
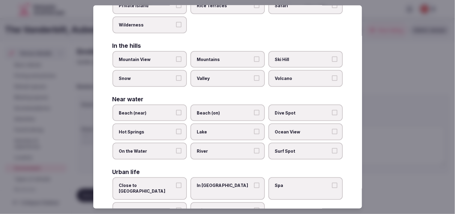
scroll to position [133, 0]
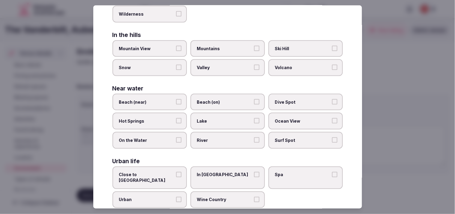
click at [173, 102] on label "Beach (near)" at bounding box center [150, 102] width 74 height 17
click at [176, 102] on button "Beach (near)" at bounding box center [178, 101] width 5 height 5
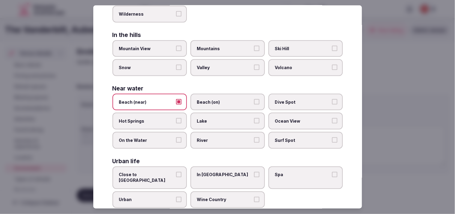
click at [173, 101] on label "Beach (near)" at bounding box center [150, 102] width 74 height 17
click at [176, 101] on button "Beach (near)" at bounding box center [178, 101] width 5 height 5
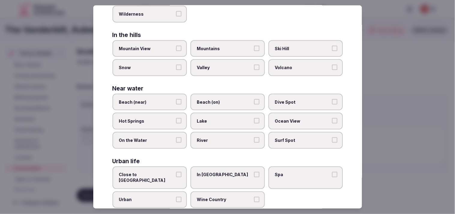
scroll to position [134, 0]
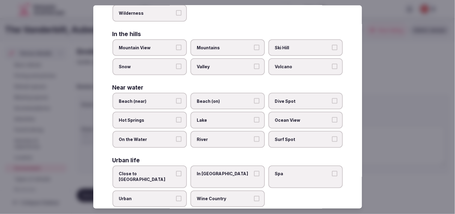
click at [157, 190] on label "Urban" at bounding box center [150, 198] width 74 height 17
click at [176, 196] on button "Urban" at bounding box center [178, 198] width 5 height 5
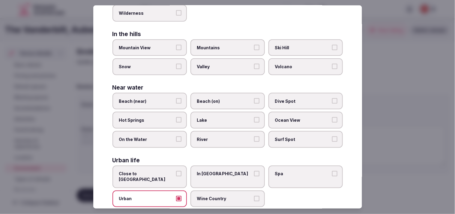
click at [221, 117] on span "Lake" at bounding box center [224, 120] width 55 height 6
click at [221, 117] on button "Lake" at bounding box center [256, 119] width 5 height 5
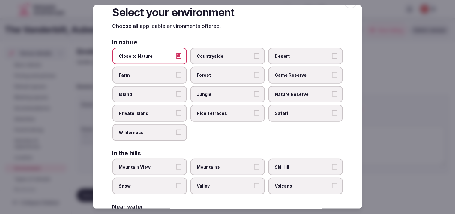
scroll to position [0, 0]
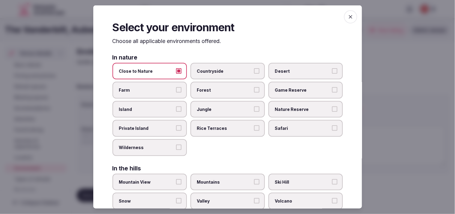
click at [221, 14] on icon "button" at bounding box center [351, 17] width 6 height 6
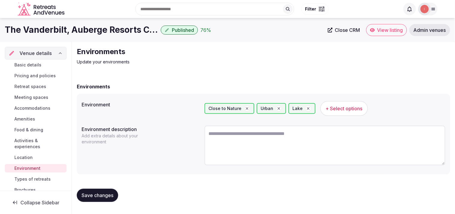
click at [98, 197] on span "Save changes" at bounding box center [98, 195] width 32 height 6
click at [107, 189] on button "Save changes" at bounding box center [97, 195] width 41 height 13
click at [46, 173] on div "Basic details Pricing and policies Retreat spaces Meeting spaces Accommodations…" at bounding box center [36, 127] width 62 height 136
click at [47, 180] on span "Types of retreats" at bounding box center [32, 179] width 36 height 6
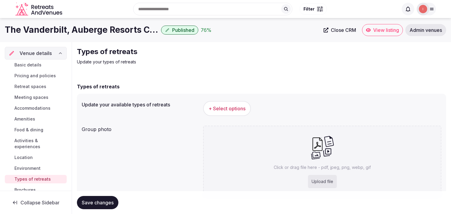
click at [221, 104] on button "+ Select options" at bounding box center [227, 108] width 48 height 15
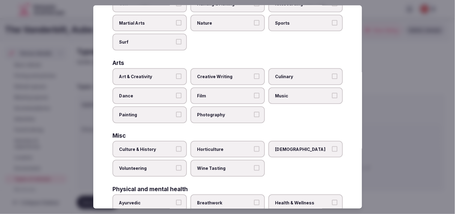
scroll to position [100, 0]
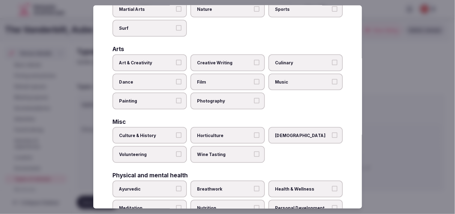
click at [170, 60] on span "Art & Creativity" at bounding box center [146, 63] width 55 height 6
click at [176, 60] on button "Art & Creativity" at bounding box center [178, 62] width 5 height 5
click at [158, 132] on span "Culture & History" at bounding box center [146, 135] width 55 height 6
click at [176, 132] on button "Culture & History" at bounding box center [178, 134] width 5 height 5
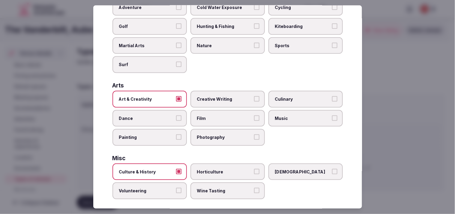
scroll to position [0, 0]
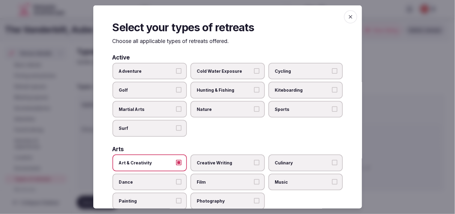
click at [178, 69] on button "Adventure" at bounding box center [178, 70] width 5 height 5
click at [153, 68] on span "Adventure" at bounding box center [146, 71] width 55 height 6
click at [176, 68] on button "Adventure" at bounding box center [178, 70] width 5 height 5
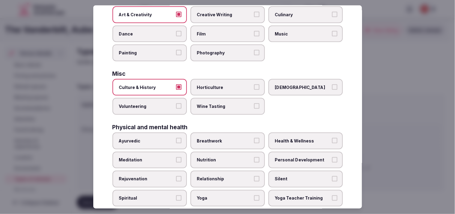
scroll to position [230, 0]
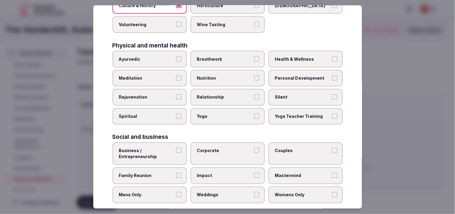
click at [174, 143] on label "Business / Entrepreneurship" at bounding box center [150, 153] width 74 height 23
click at [176, 148] on button "Business / Entrepreneurship" at bounding box center [178, 150] width 5 height 5
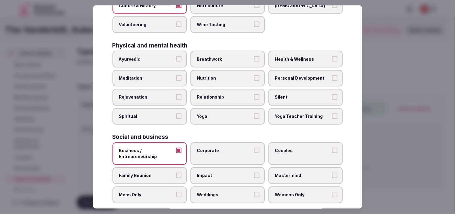
click at [211, 113] on span "Yoga" at bounding box center [224, 116] width 55 height 6
click at [221, 113] on button "Yoga" at bounding box center [256, 115] width 5 height 5
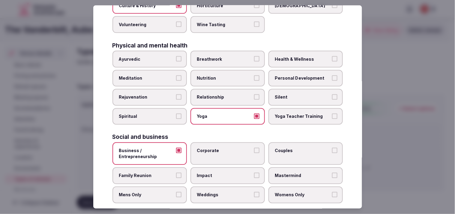
click at [221, 75] on label "Nutrition" at bounding box center [228, 78] width 74 height 17
click at [221, 75] on button "Nutrition" at bounding box center [256, 77] width 5 height 5
click at [221, 75] on span "Personal Development" at bounding box center [302, 78] width 55 height 6
click at [221, 75] on button "Personal Development" at bounding box center [334, 77] width 5 height 5
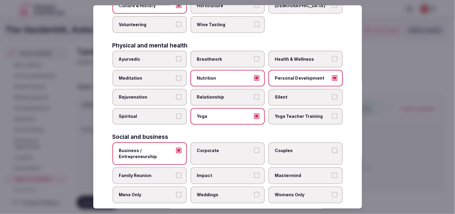
click at [221, 56] on span "Health & Wellness" at bounding box center [302, 59] width 55 height 6
click at [221, 56] on button "Health & Wellness" at bounding box center [334, 58] width 5 height 5
click at [221, 147] on label "Corporate" at bounding box center [228, 153] width 74 height 23
click at [221, 148] on button "Corporate" at bounding box center [256, 150] width 5 height 5
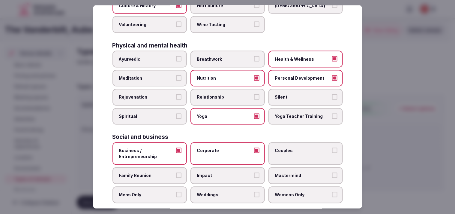
click at [221, 149] on label "Couples" at bounding box center [306, 153] width 74 height 23
click at [221, 149] on button "Couples" at bounding box center [334, 150] width 5 height 5
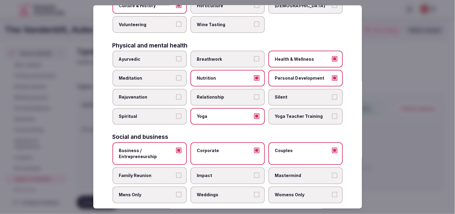
click at [215, 172] on label "Impact" at bounding box center [228, 175] width 74 height 17
click at [221, 173] on button "Impact" at bounding box center [256, 175] width 5 height 5
click at [214, 173] on label "Impact" at bounding box center [228, 175] width 74 height 17
click at [221, 173] on button "Impact" at bounding box center [256, 175] width 5 height 5
click at [174, 167] on label "Family Reunion" at bounding box center [150, 175] width 74 height 17
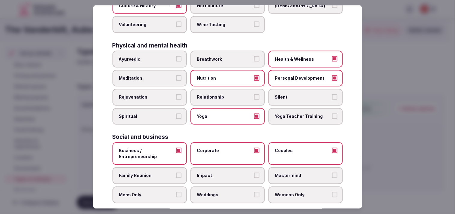
click at [176, 173] on button "Family Reunion" at bounding box center [178, 175] width 5 height 5
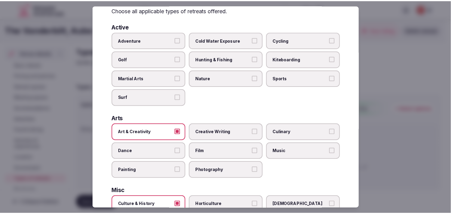
scroll to position [0, 0]
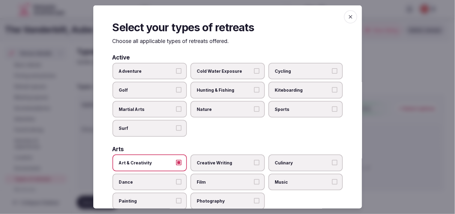
click at [221, 16] on icon "button" at bounding box center [351, 17] width 6 height 6
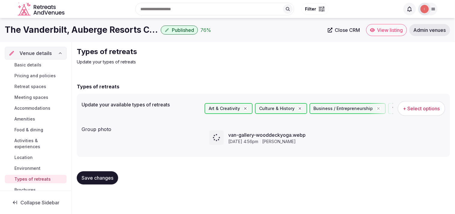
click at [221, 31] on span "Close CRM" at bounding box center [347, 30] width 25 height 6
click at [89, 178] on span "Save changes" at bounding box center [98, 178] width 32 height 6
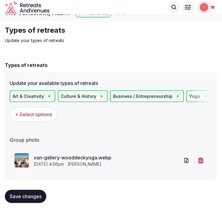
scroll to position [17, 0]
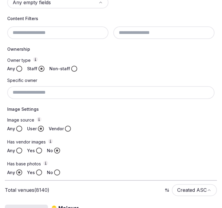
scroll to position [194, 0]
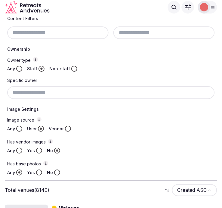
scroll to position [194, 0]
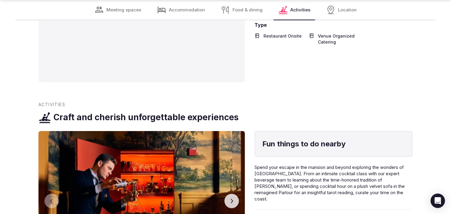
scroll to position [1268, 0]
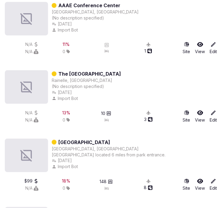
scroll to position [3992, 0]
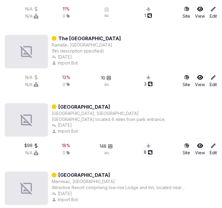
drag, startPoint x: 110, startPoint y: 35, endPoint x: 93, endPoint y: 103, distance: 70.2
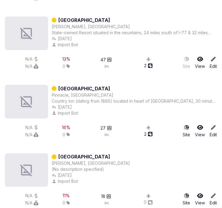
scroll to position [4327, 0]
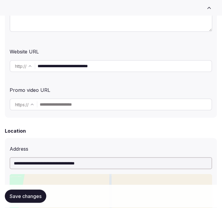
scroll to position [133, 0]
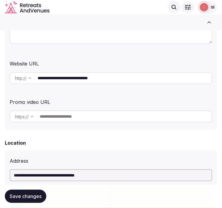
click at [82, 76] on input "**********" at bounding box center [125, 78] width 174 height 12
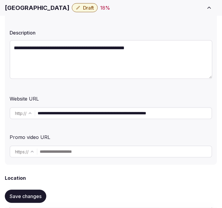
scroll to position [167, 0]
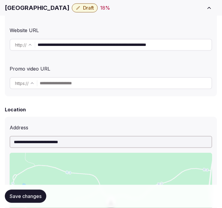
click at [92, 48] on input "**********" at bounding box center [125, 45] width 174 height 12
